Goal: Find specific page/section: Find specific page/section

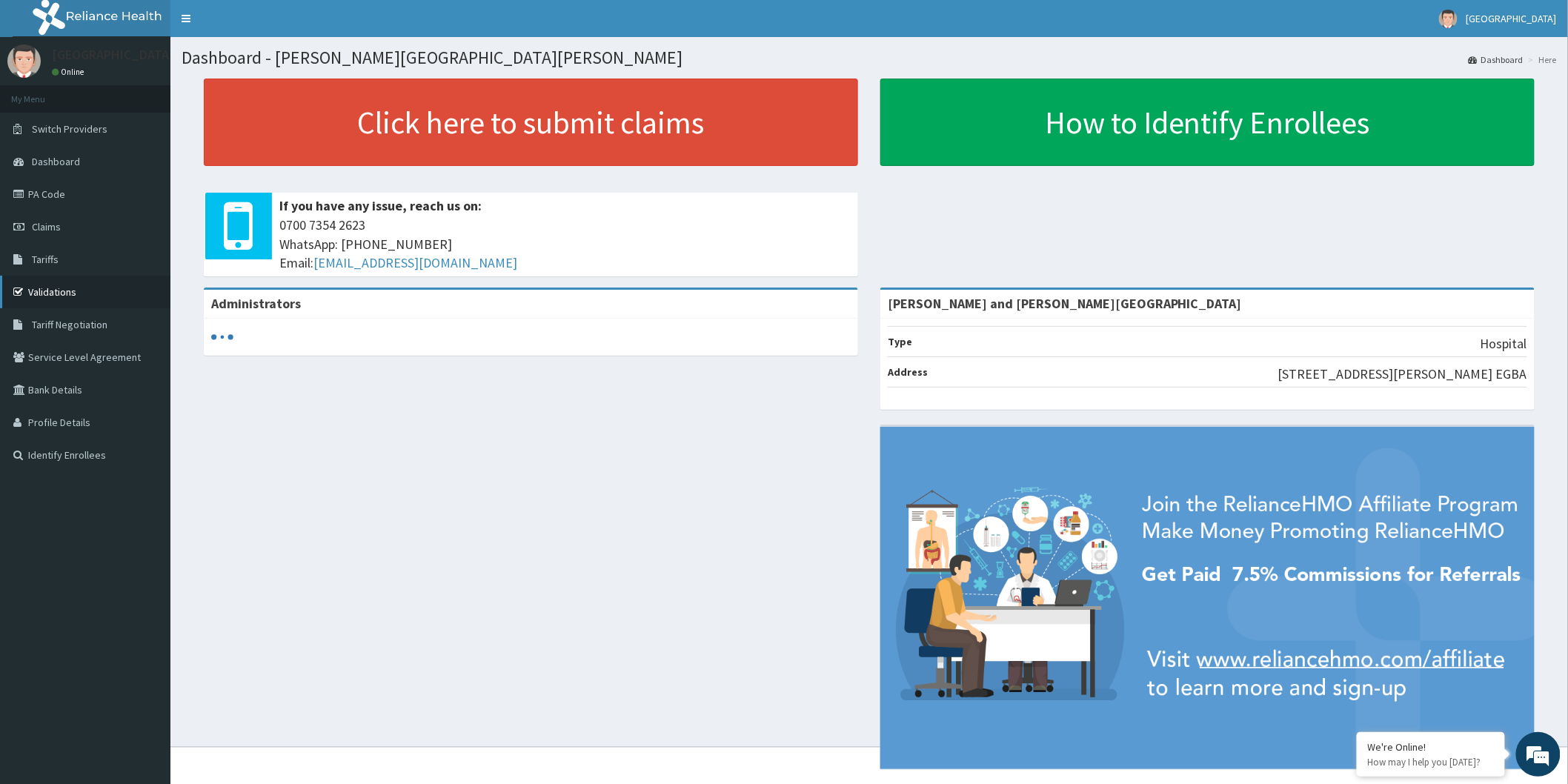
click at [119, 292] on link "Validations" at bounding box center [85, 291] width 170 height 32
click at [108, 295] on link "Validations" at bounding box center [85, 291] width 170 height 32
